Goal: Information Seeking & Learning: Learn about a topic

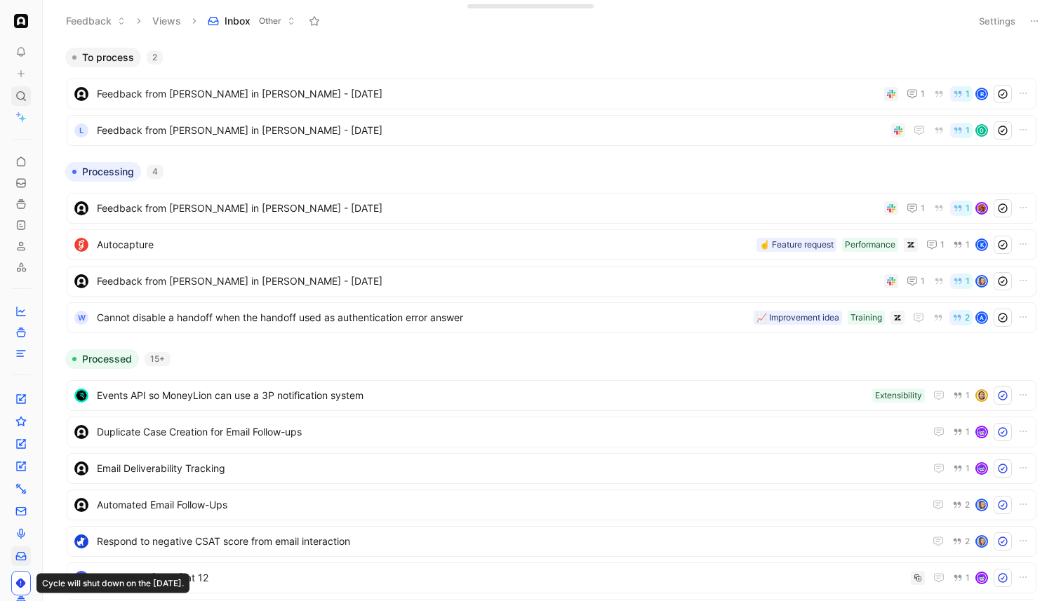
click at [20, 101] on icon at bounding box center [20, 96] width 11 height 11
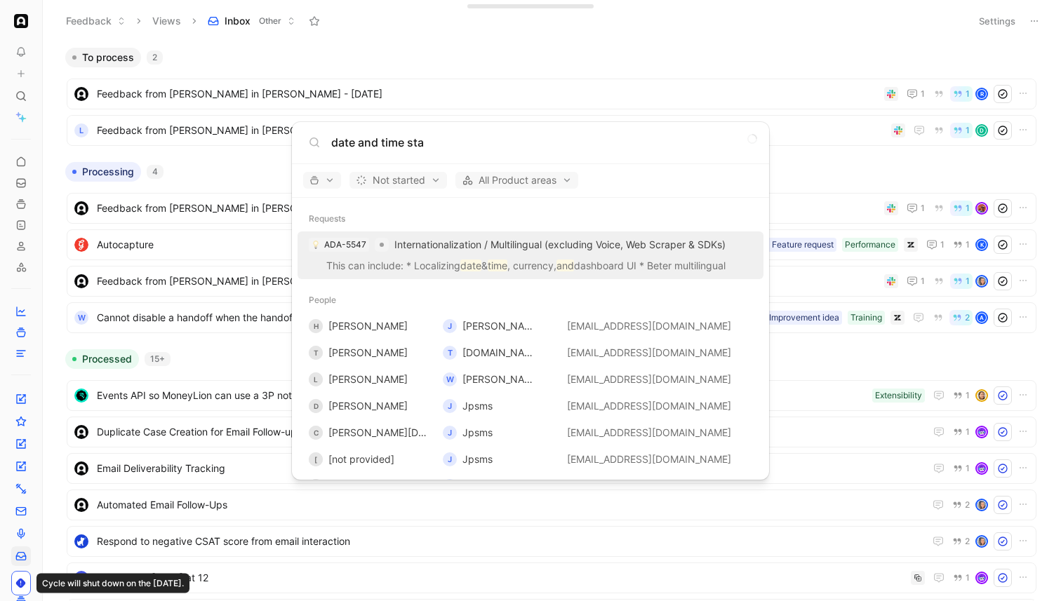
type input "date and time sta"
click at [514, 247] on span "Internationalization / Multilingual (excluding Voice, Web Scraper & SDKs)" at bounding box center [559, 245] width 331 height 12
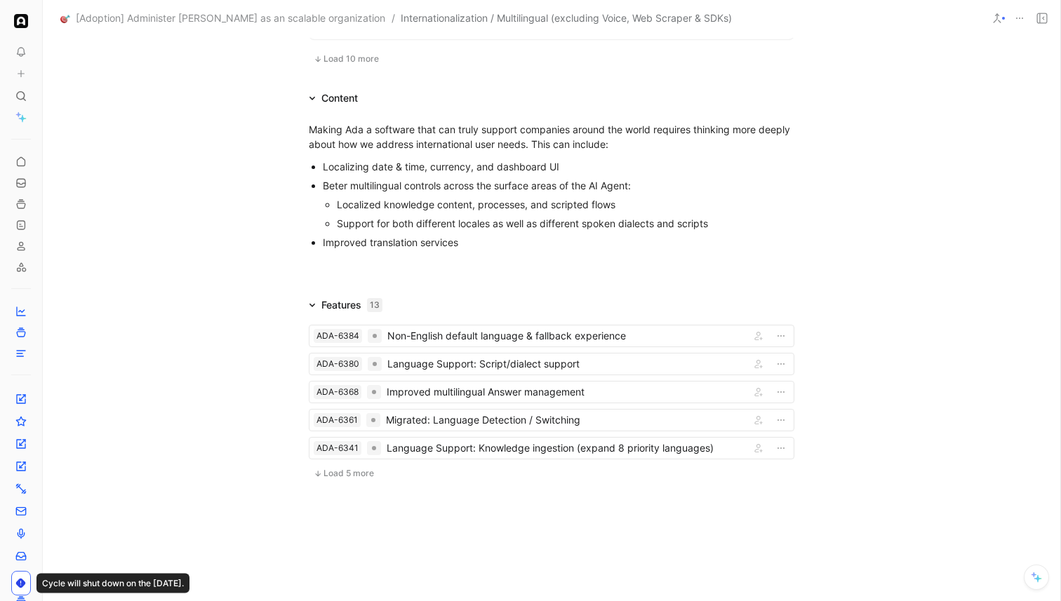
scroll to position [1269, 0]
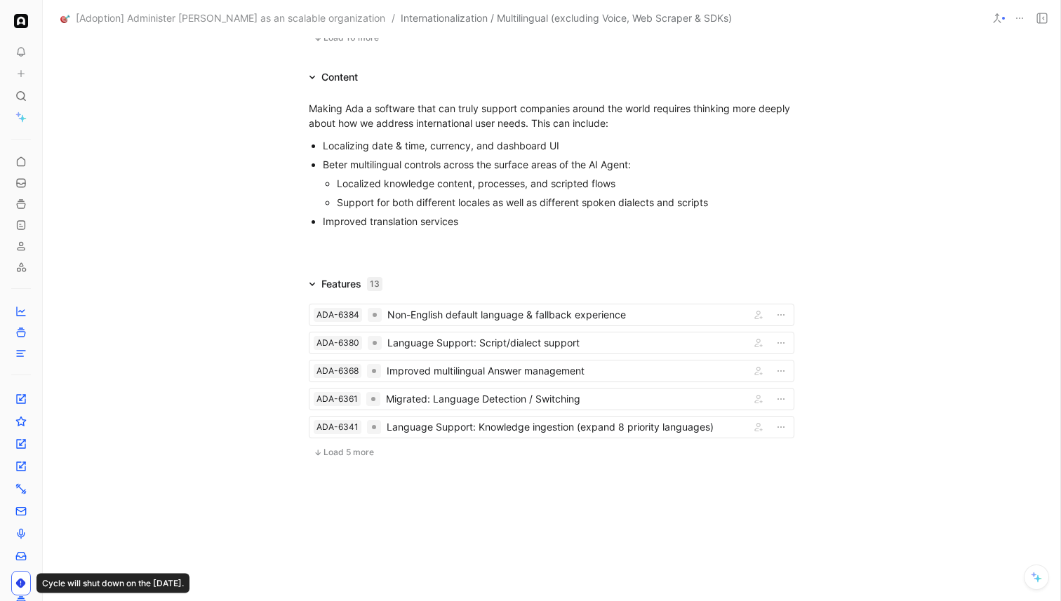
click at [344, 446] on button "Load 5 more" at bounding box center [344, 452] width 70 height 17
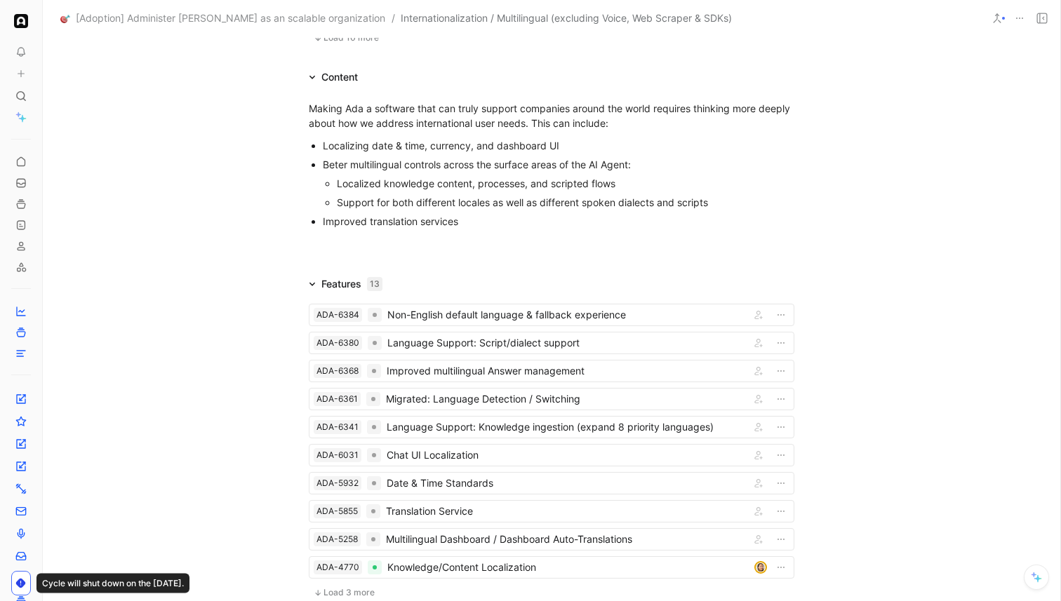
scroll to position [1272, 0]
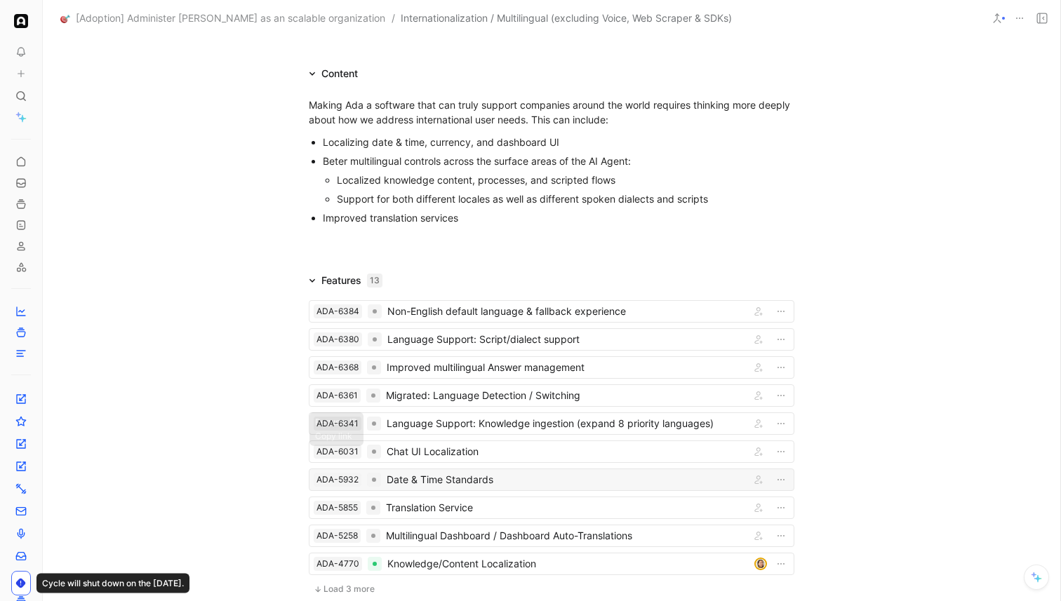
click at [425, 475] on div "Date & Time Standards" at bounding box center [566, 480] width 358 height 17
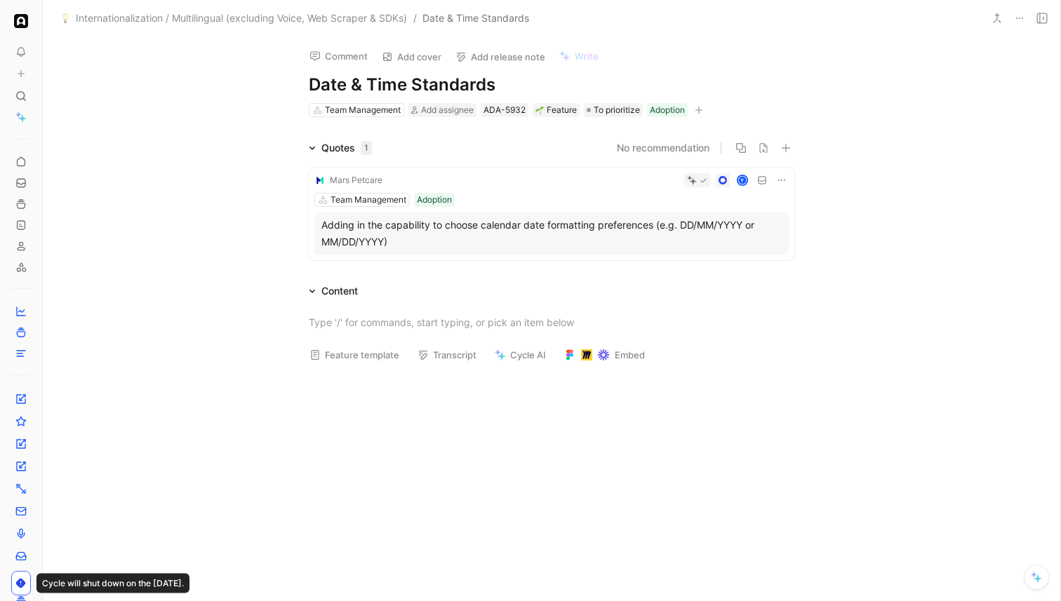
click at [688, 235] on div "Adding in the capability to choose calendar date formatting preferences (e.g. D…" at bounding box center [551, 234] width 460 height 34
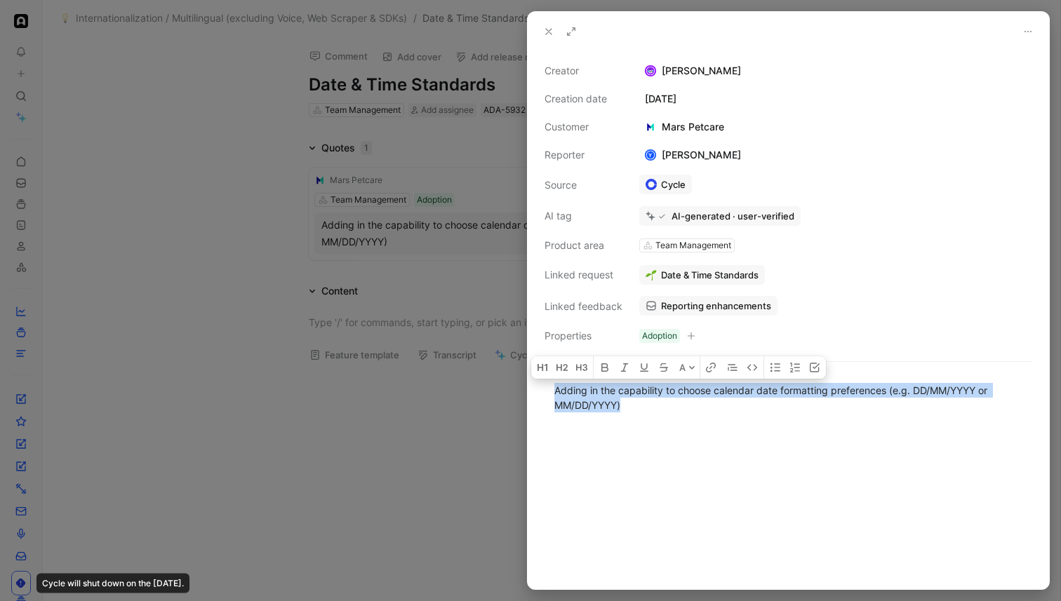
drag, startPoint x: 652, startPoint y: 425, endPoint x: 510, endPoint y: 382, distance: 148.1
click at [510, 381] on div "Creator [PERSON_NAME] Creation date [DATE] Customer Mars Petcare Reporter Y [PE…" at bounding box center [530, 300] width 1061 height 601
copy div "Adding in the capability to choose calendar date formatting preferences (e.g. D…"
click at [733, 153] on button "Copy link" at bounding box center [729, 156] width 68 height 20
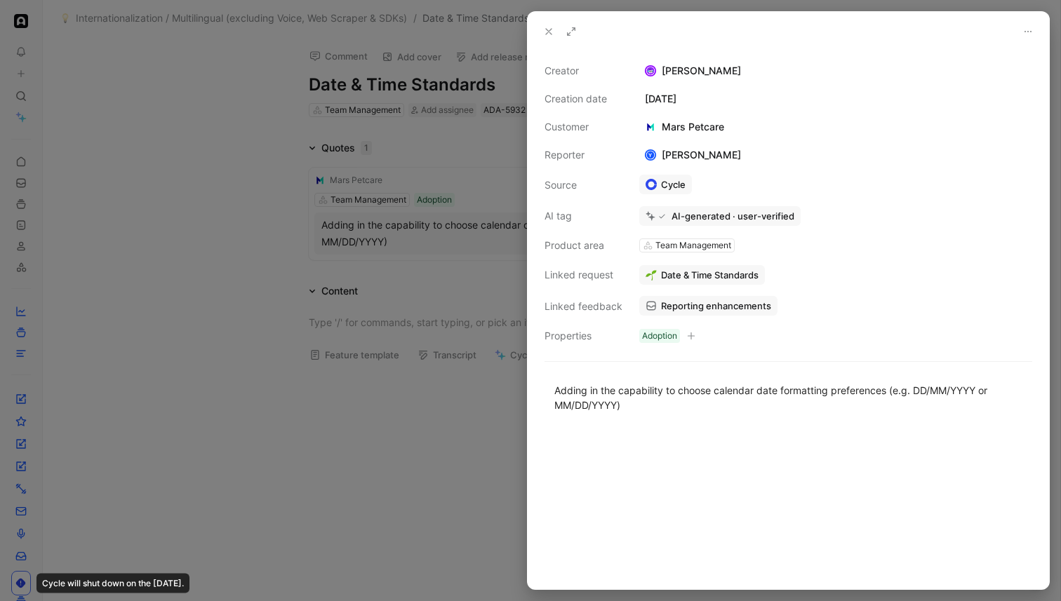
click at [433, 229] on div at bounding box center [530, 300] width 1061 height 601
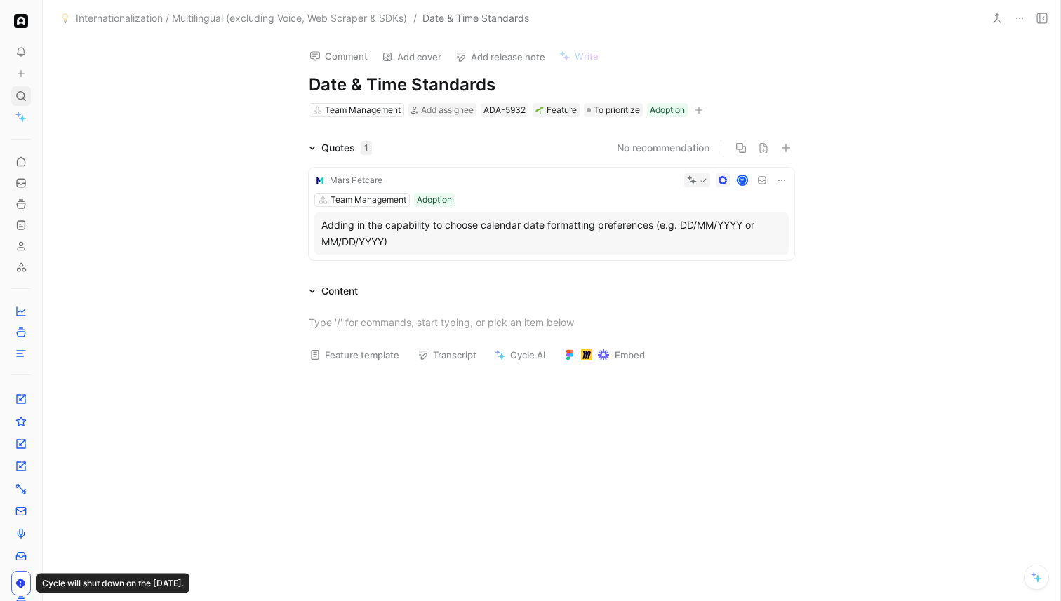
click at [21, 95] on icon at bounding box center [20, 96] width 11 height 11
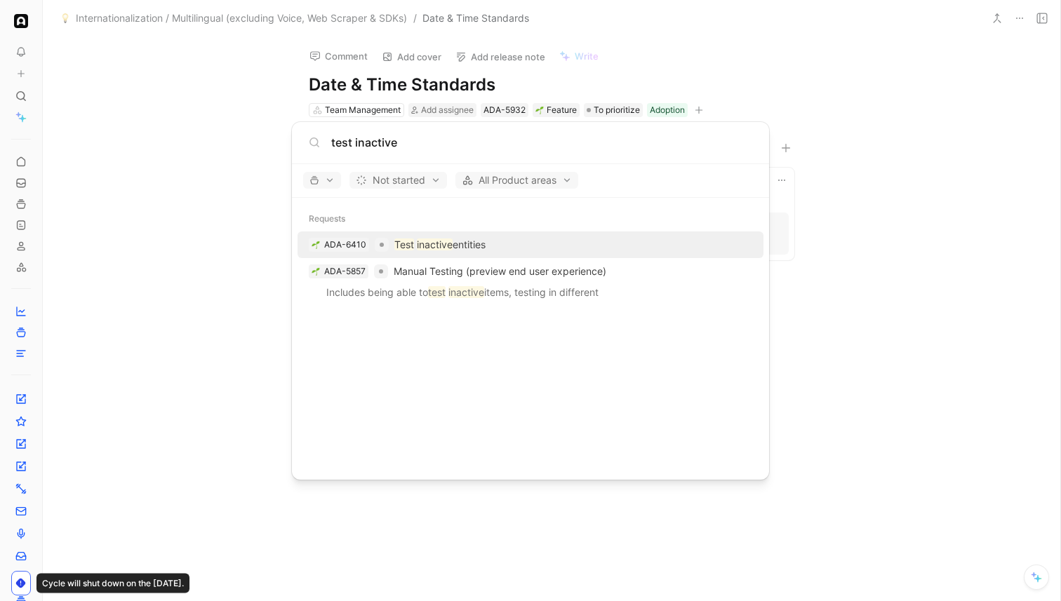
type input "test inactive"
click at [481, 241] on p "Test inactive entities" at bounding box center [439, 244] width 91 height 17
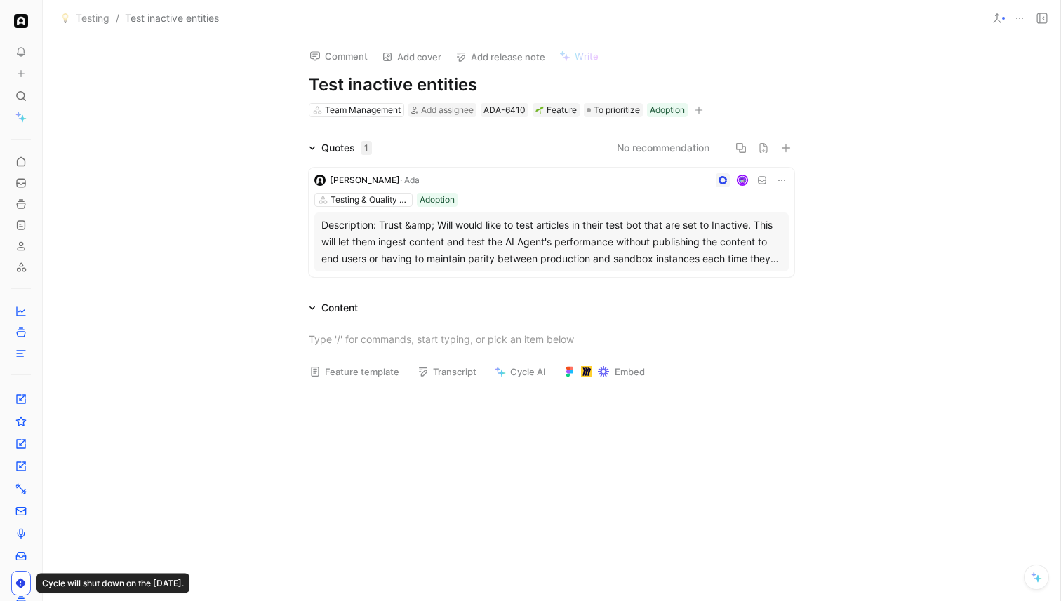
click at [481, 241] on div "Description: Trust &amp; Will would like to test articles in their test bot tha…" at bounding box center [551, 242] width 460 height 51
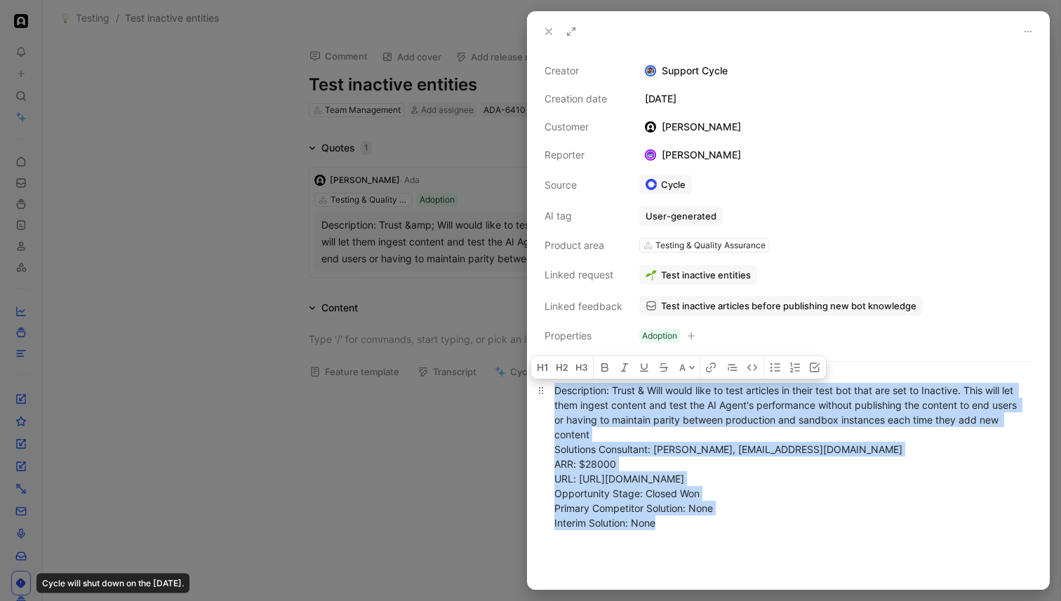
drag, startPoint x: 670, startPoint y: 530, endPoint x: 556, endPoint y: 391, distance: 180.0
click at [556, 391] on div "Description: Trust & Will would like to test articles in their test bot that ar…" at bounding box center [788, 456] width 468 height 147
copy div "Description: Trust & Will would like to test articles in their test bot that ar…"
click at [397, 64] on div at bounding box center [530, 300] width 1061 height 601
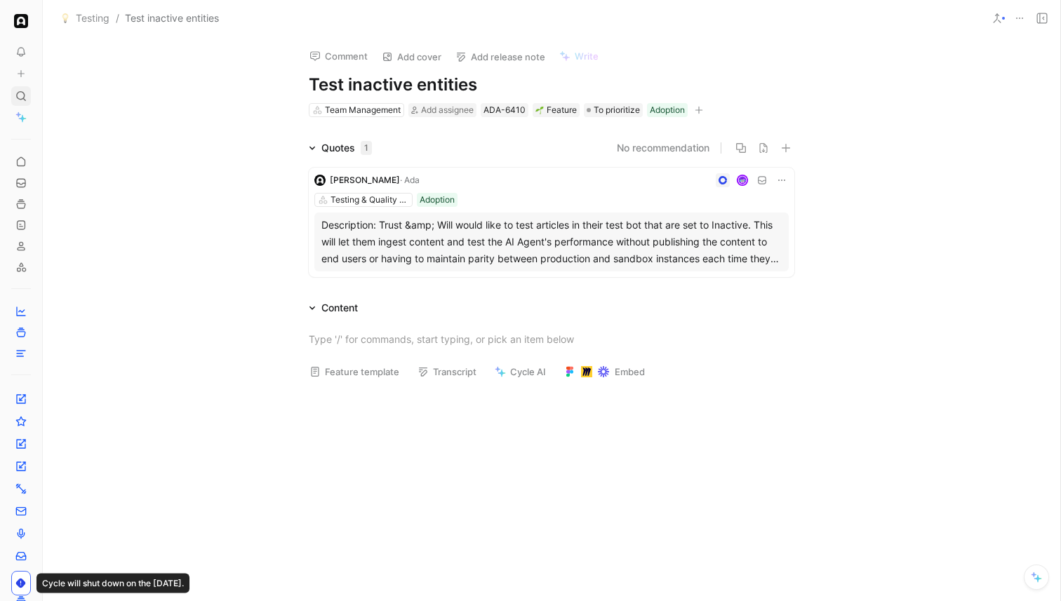
click at [20, 99] on use at bounding box center [21, 96] width 8 height 8
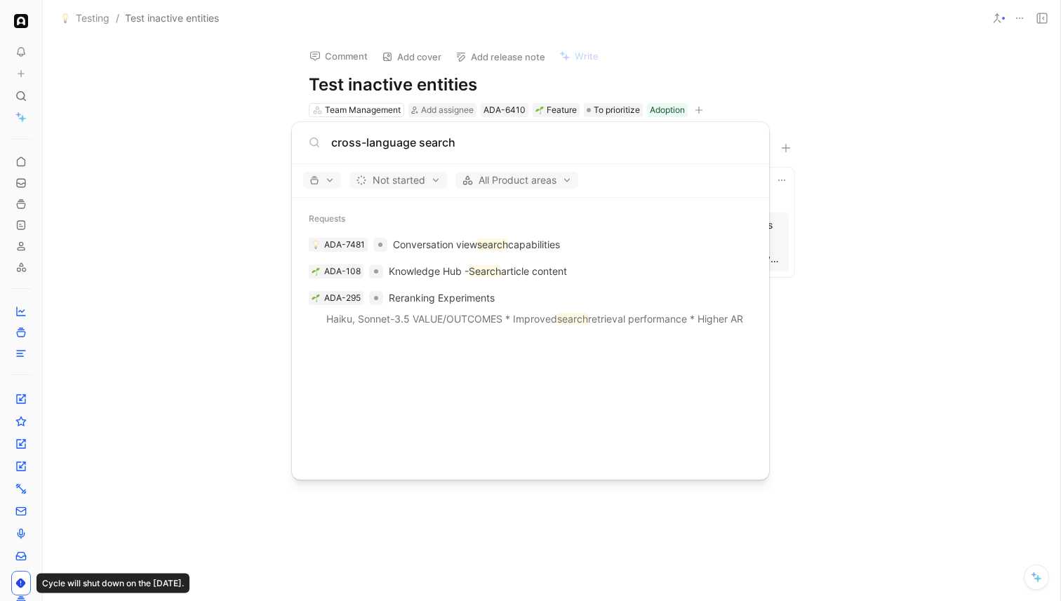
type input "cross-language search"
click at [226, 215] on body "To pick up a draggable item, press the space bar. While dragging, use the arrow…" at bounding box center [530, 300] width 1061 height 601
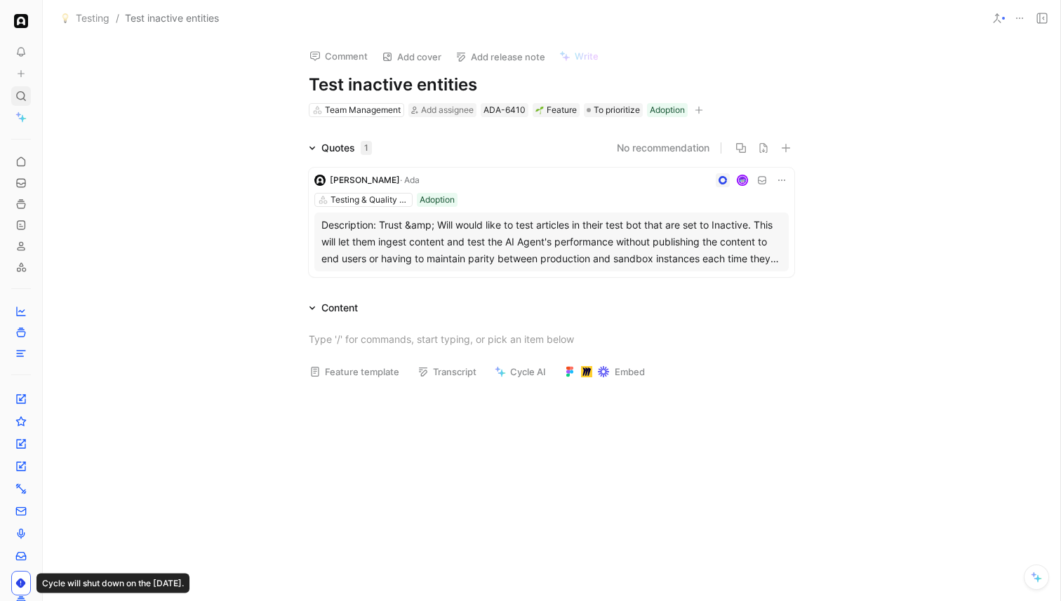
click at [22, 91] on icon at bounding box center [20, 96] width 11 height 11
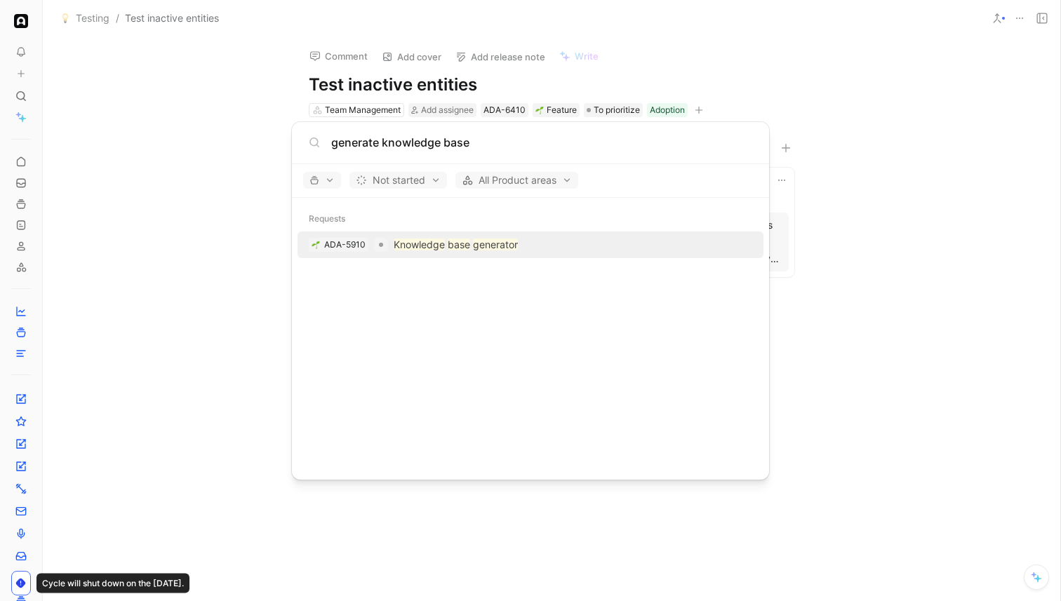
type input "generate knowledge base"
click at [556, 238] on div "ADA-5910 Knowledge base generator" at bounding box center [531, 244] width 458 height 25
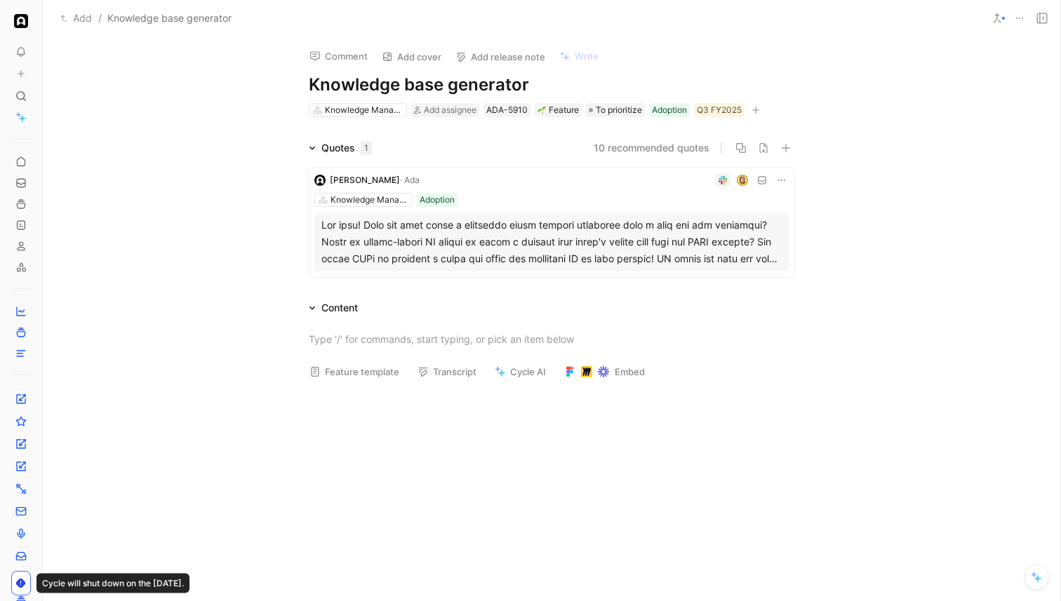
click at [556, 238] on div at bounding box center [551, 242] width 460 height 51
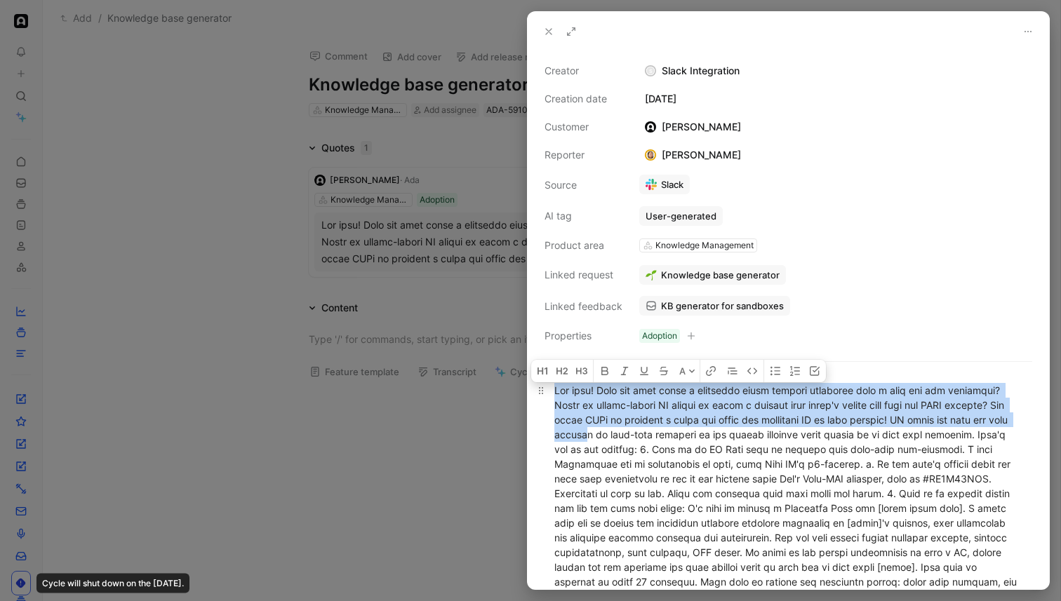
drag, startPoint x: 554, startPoint y: 393, endPoint x: 669, endPoint y: 447, distance: 126.5
click at [669, 447] on div at bounding box center [788, 611] width 468 height 457
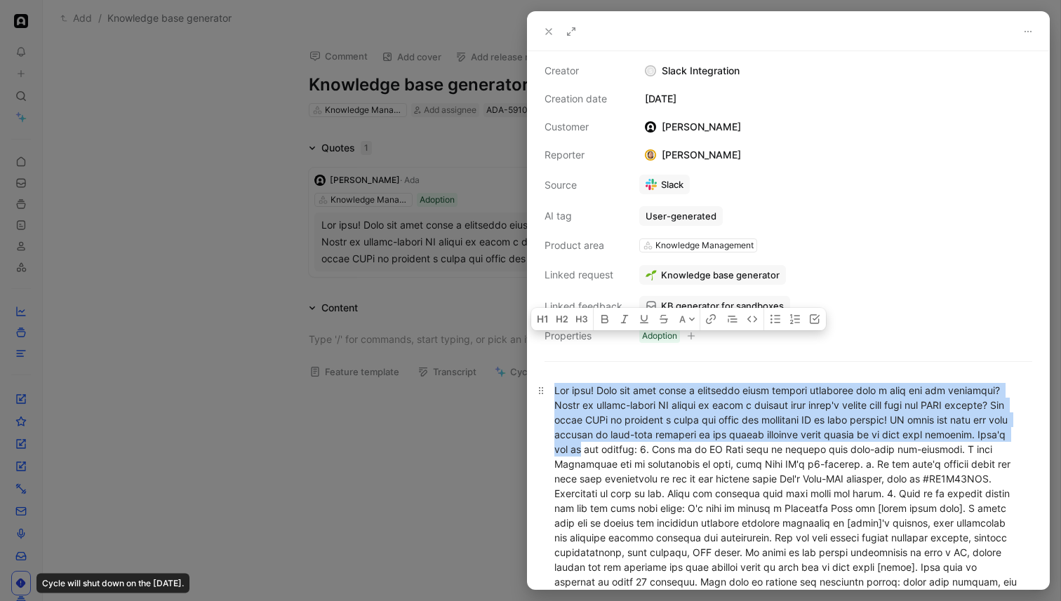
scroll to position [370, 0]
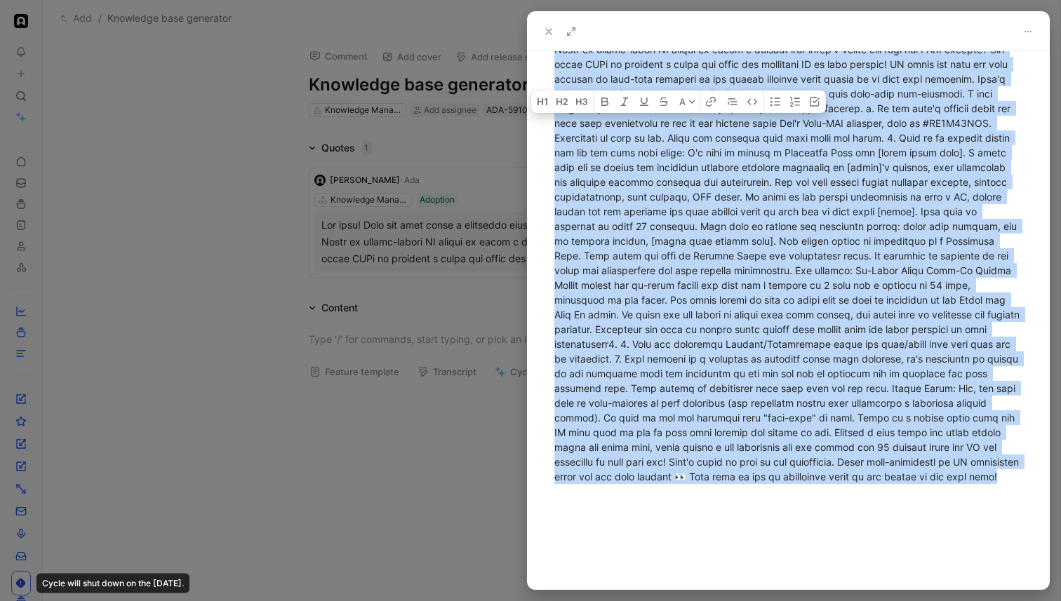
click at [761, 483] on div at bounding box center [788, 255] width 468 height 457
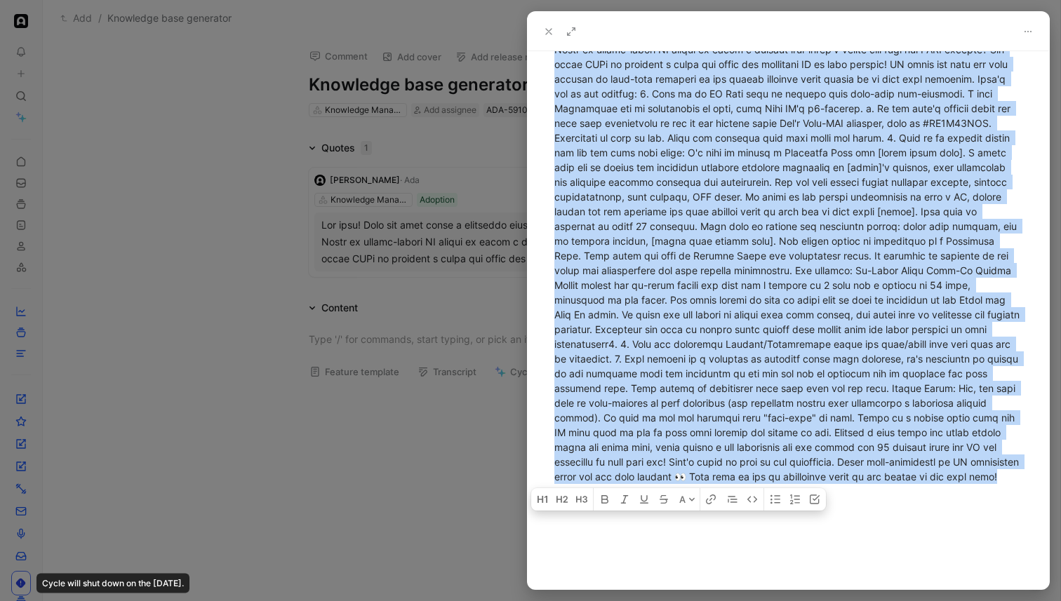
copy div "Hey team! Have you ever faced a situation where getting knowledge into a demo b…"
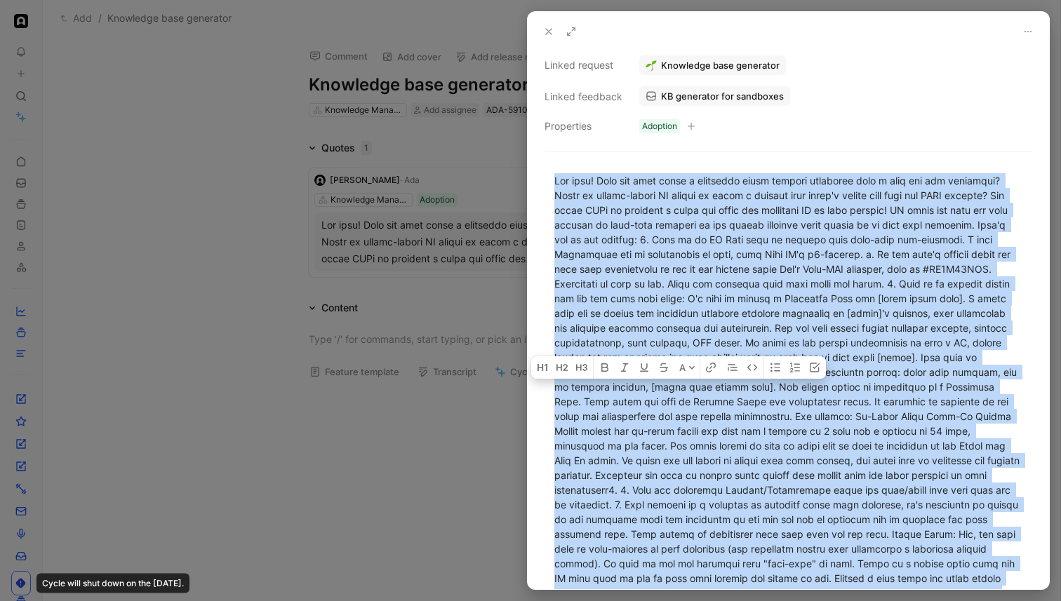
scroll to position [0, 0]
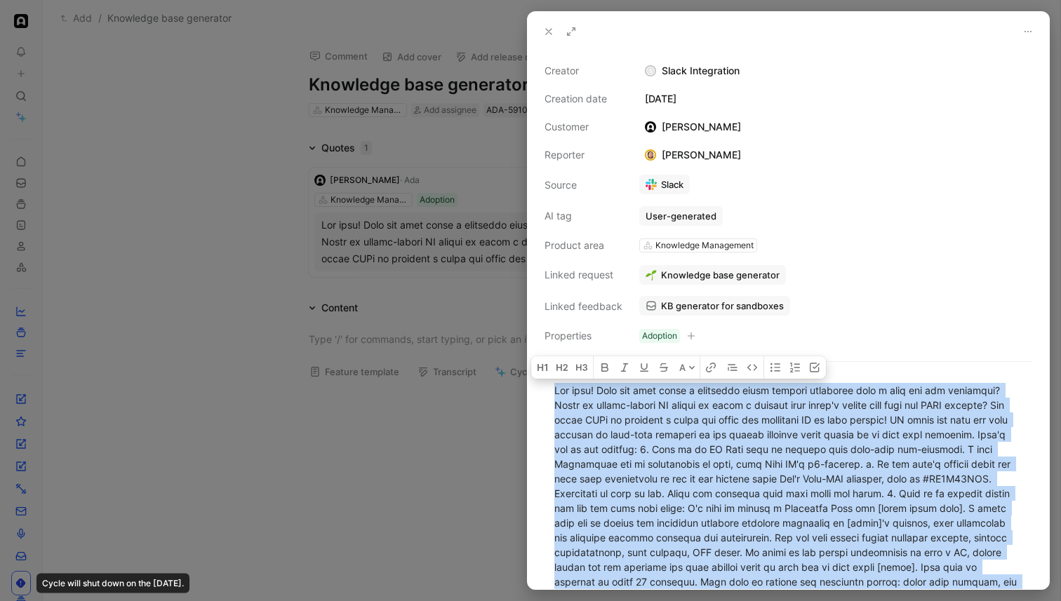
copy div "Hey team! Have you ever faced a situation where getting knowledge into a demo b…"
click at [650, 186] on icon at bounding box center [651, 184] width 11 height 11
click at [95, 13] on div at bounding box center [530, 300] width 1061 height 601
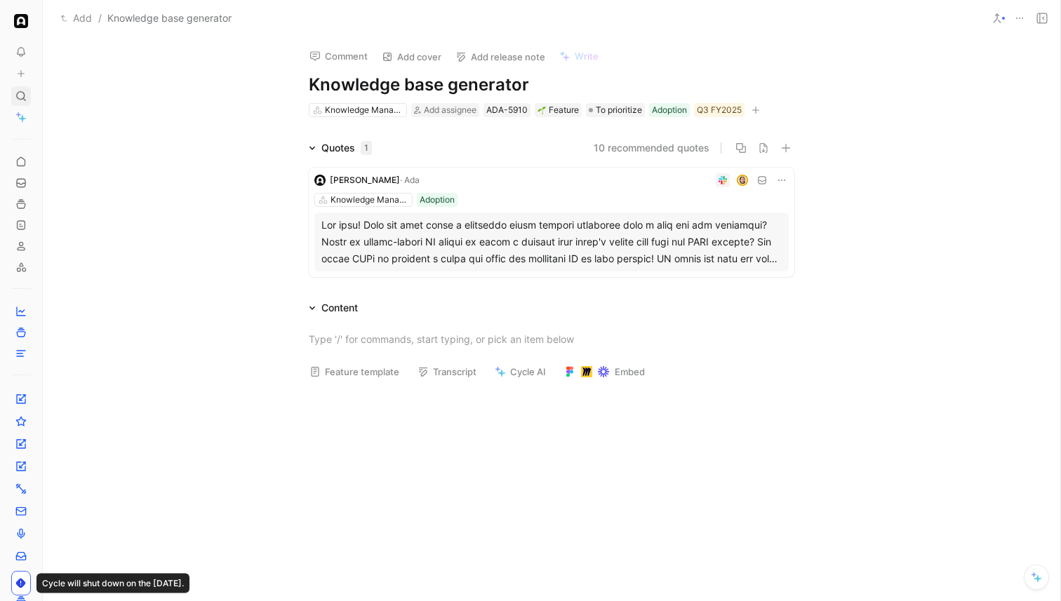
click at [16, 92] on icon at bounding box center [20, 96] width 11 height 11
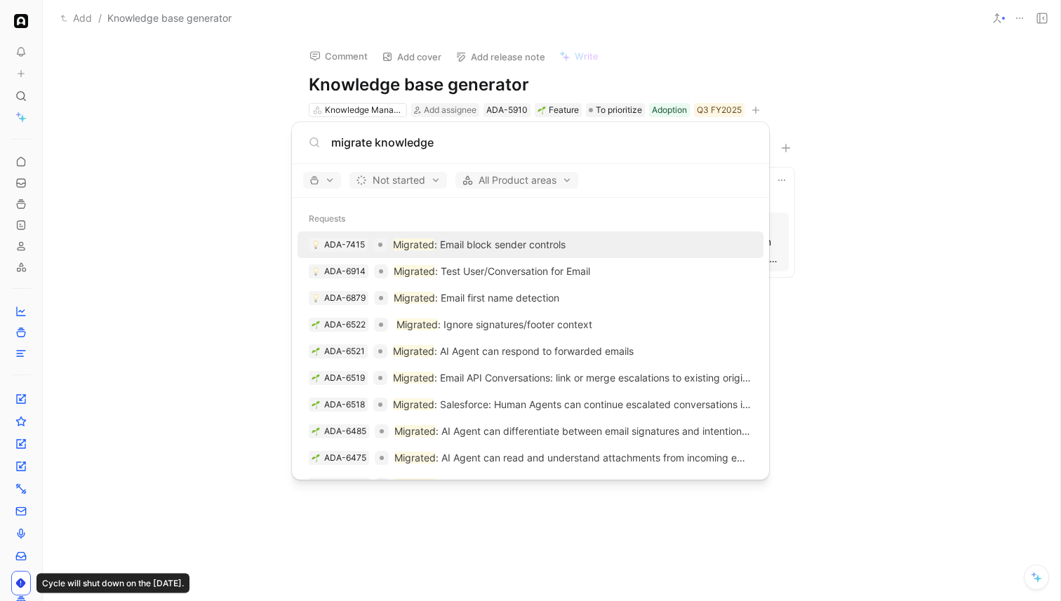
type input "migrate knowledge"
click at [214, 131] on body "To pick up a draggable item, press the space bar. While dragging, use the arrow…" at bounding box center [530, 300] width 1061 height 601
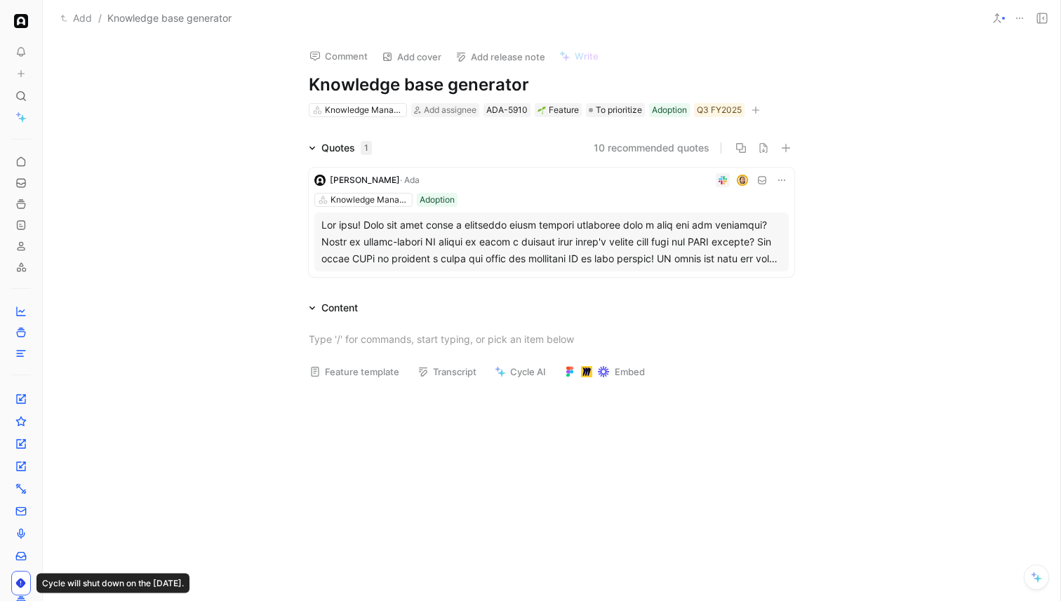
click at [214, 131] on div "Comment Add cover Add release note Write Knowledge base generator Knowledge Man…" at bounding box center [551, 318] width 1017 height 565
click at [25, 361] on link at bounding box center [21, 354] width 20 height 20
